Goal: Information Seeking & Learning: Learn about a topic

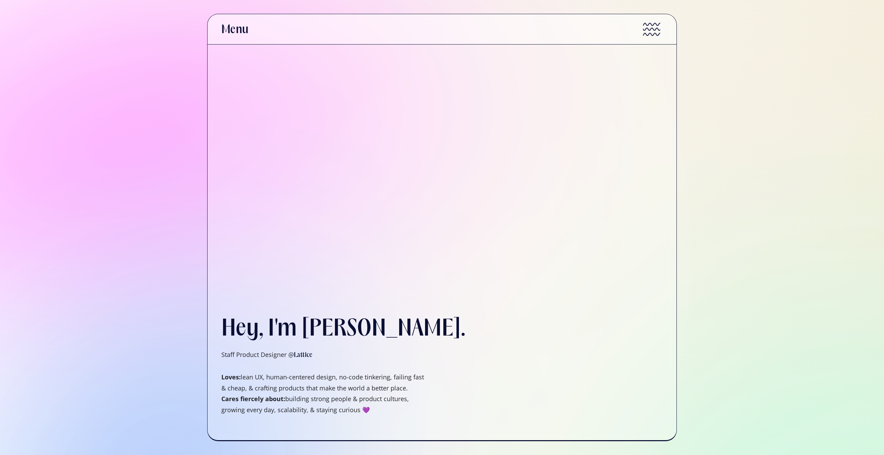
click at [650, 28] on div at bounding box center [557, 29] width 242 height 3
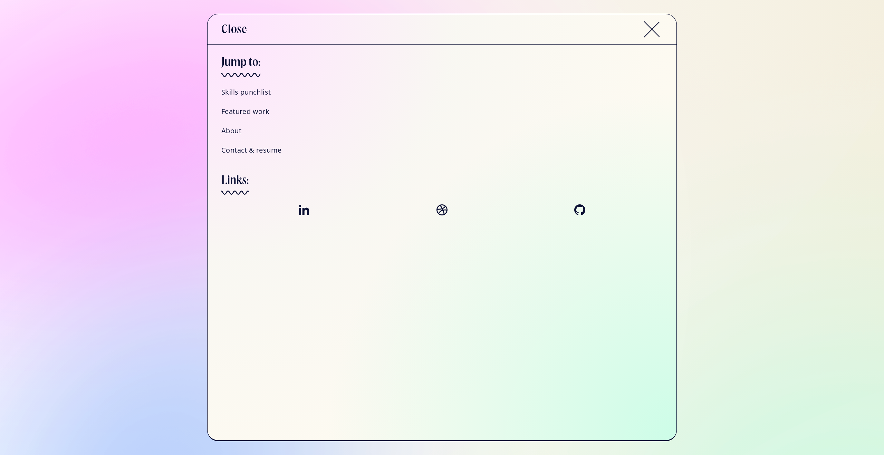
click at [235, 133] on h4 "About" at bounding box center [231, 130] width 20 height 9
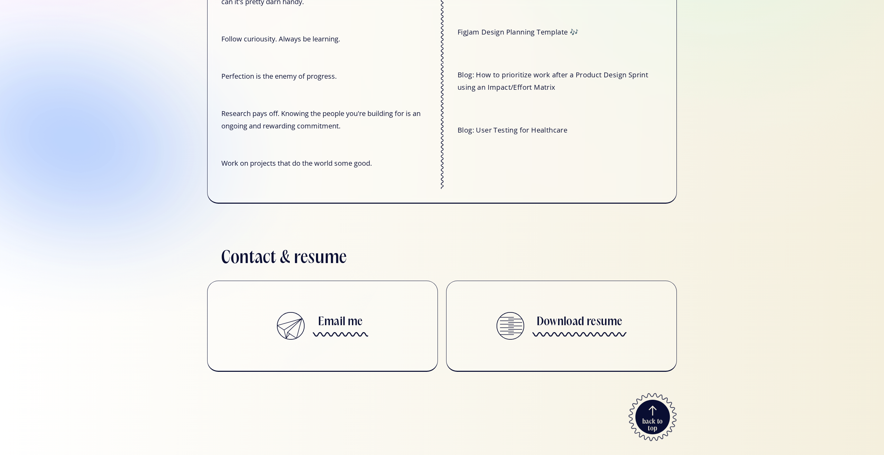
scroll to position [2475, 0]
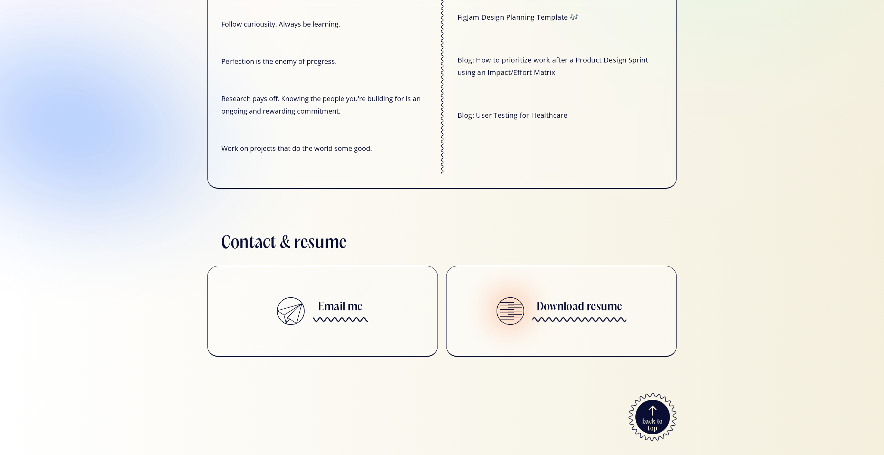
click at [575, 306] on h3 "Download resume" at bounding box center [579, 307] width 86 height 14
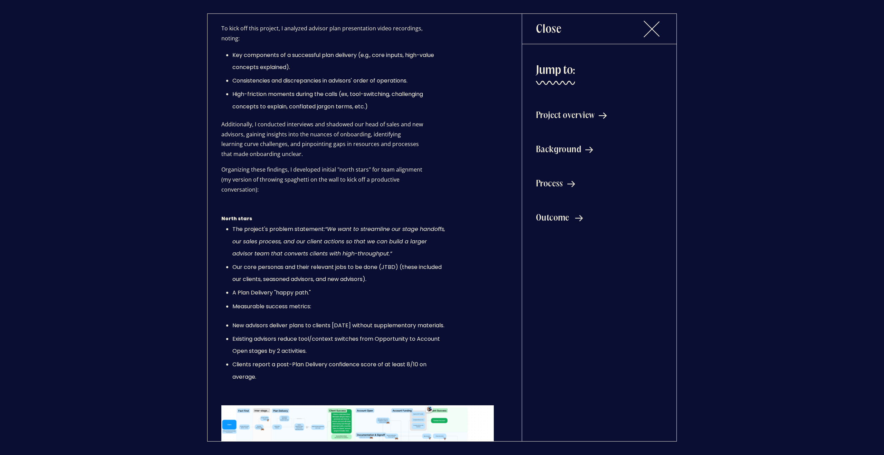
click at [557, 221] on div "Outcome" at bounding box center [552, 218] width 33 height 8
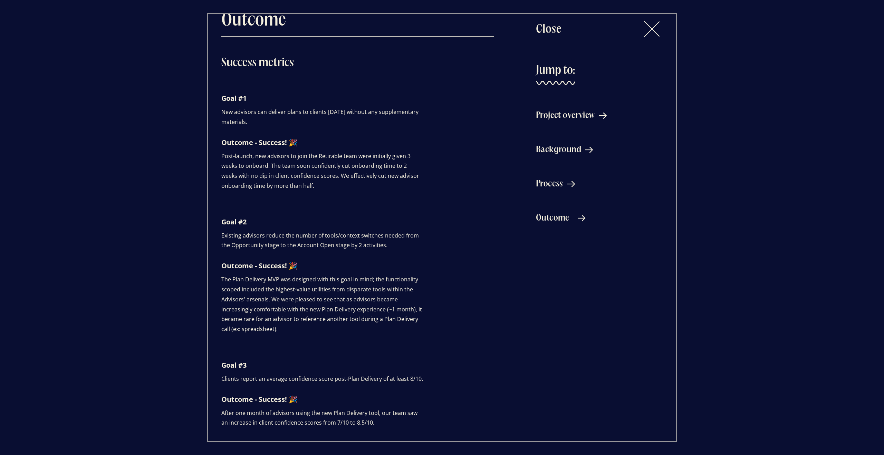
scroll to position [3035, 0]
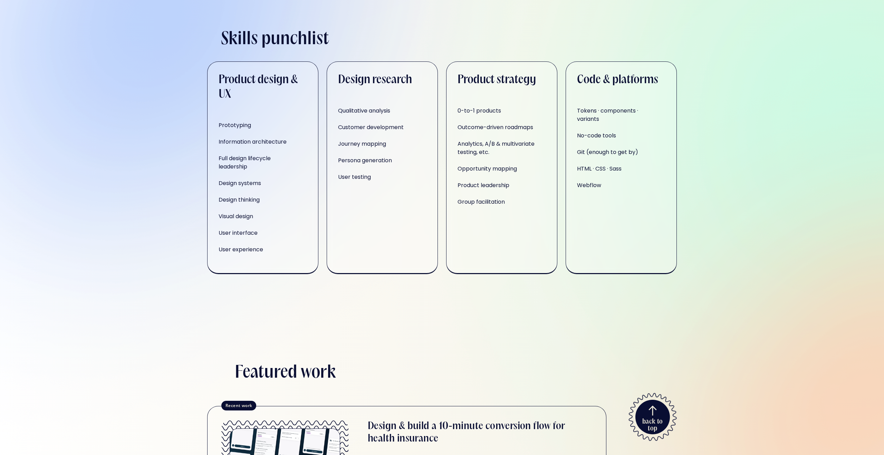
scroll to position [475, 0]
